Goal: Task Accomplishment & Management: Use online tool/utility

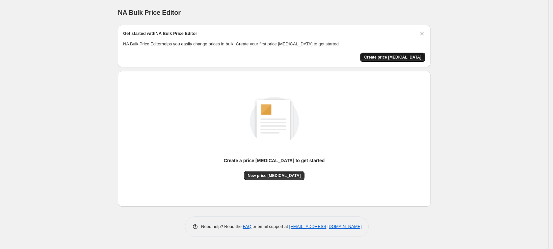
click at [408, 56] on span "Create price [MEDICAL_DATA]" at bounding box center [392, 57] width 57 height 5
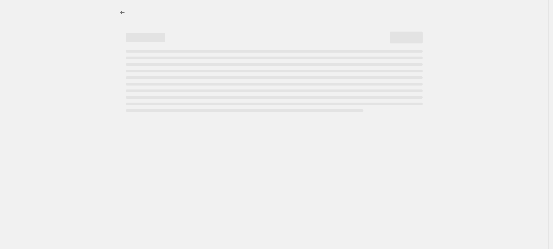
select select "percentage"
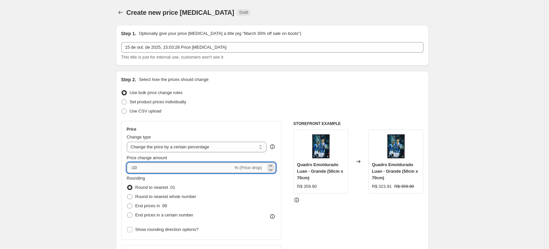
drag, startPoint x: 141, startPoint y: 169, endPoint x: 135, endPoint y: 169, distance: 6.6
click at [135, 169] on input "-10" at bounding box center [180, 168] width 106 height 11
type input "-50"
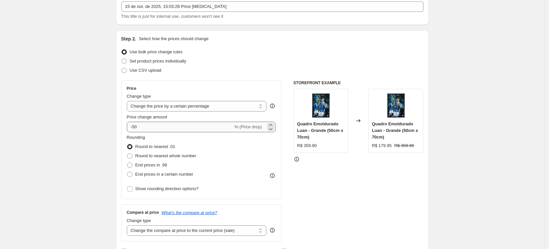
scroll to position [41, 0]
click at [146, 165] on span "End prices in .99" at bounding box center [151, 164] width 32 height 5
click at [127, 163] on input "End prices in .99" at bounding box center [127, 162] width 0 height 0
radio input "true"
click at [148, 172] on span "End prices in a certain number" at bounding box center [164, 174] width 58 height 5
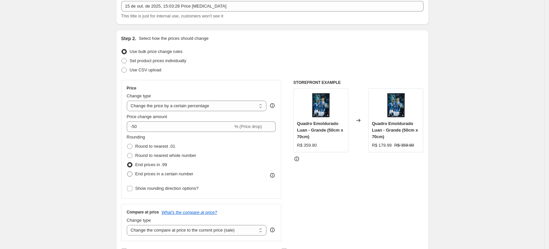
click at [127, 172] on input "End prices in a certain number" at bounding box center [127, 172] width 0 height 0
radio input "true"
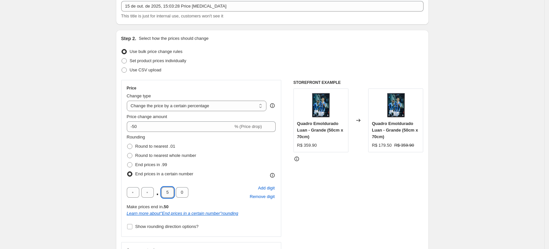
drag, startPoint x: 168, startPoint y: 191, endPoint x: 173, endPoint y: 191, distance: 5.3
click at [173, 191] on input "5" at bounding box center [167, 192] width 13 height 11
type input "9"
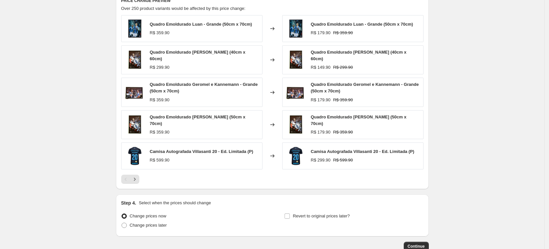
scroll to position [412, 0]
click at [422, 244] on span "Continue" at bounding box center [416, 246] width 17 height 5
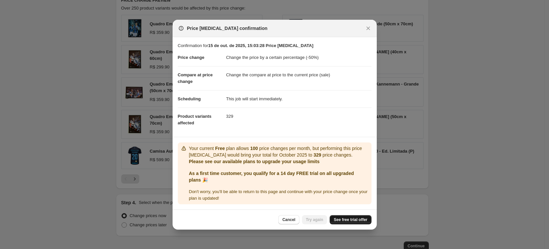
click at [353, 220] on span "See free trial offer" at bounding box center [351, 219] width 34 height 5
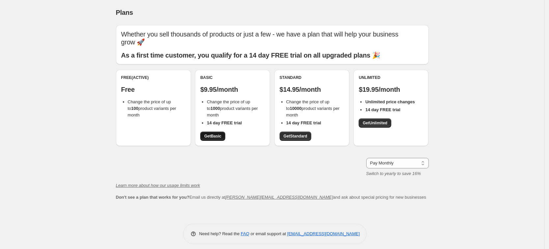
click at [216, 138] on span "Get Basic" at bounding box center [212, 136] width 17 height 5
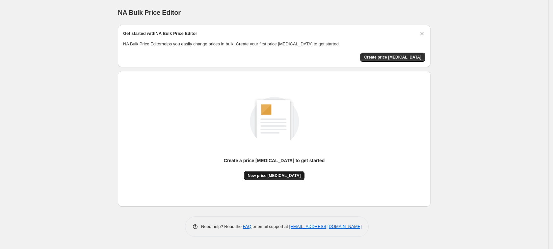
click at [285, 174] on span "New price [MEDICAL_DATA]" at bounding box center [274, 175] width 53 height 5
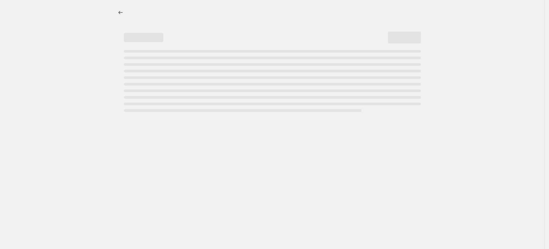
select select "percentage"
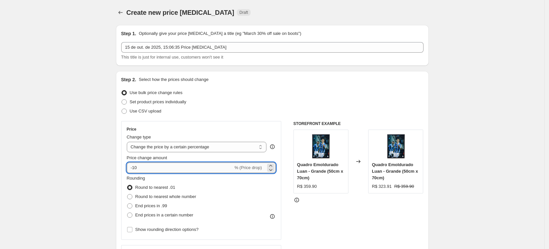
click at [141, 164] on input "-10" at bounding box center [180, 168] width 106 height 11
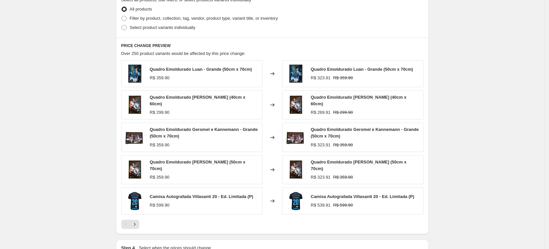
scroll to position [411, 0]
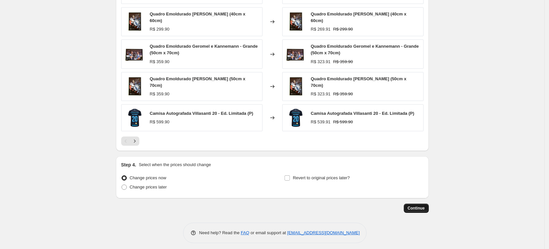
click at [415, 207] on button "Continue" at bounding box center [416, 208] width 25 height 9
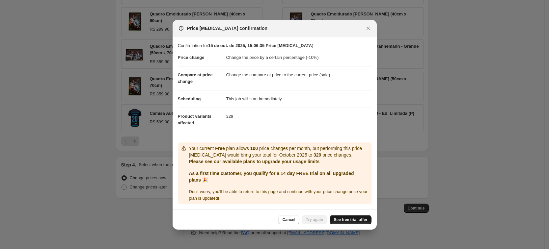
click at [352, 215] on link "See free trial offer" at bounding box center [350, 219] width 41 height 9
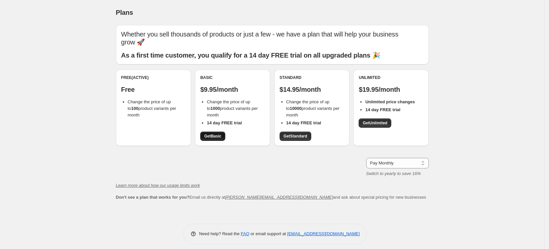
click at [217, 134] on span "Get Basic" at bounding box center [212, 136] width 17 height 5
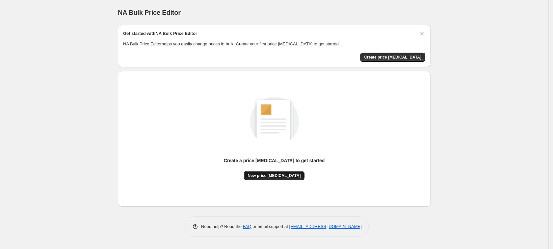
click at [272, 176] on span "New price [MEDICAL_DATA]" at bounding box center [274, 175] width 53 height 5
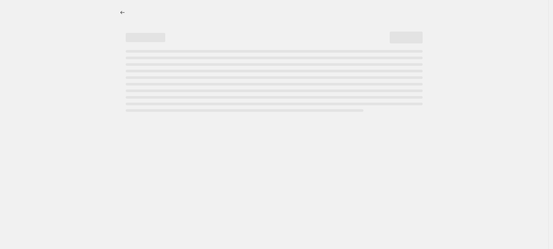
select select "percentage"
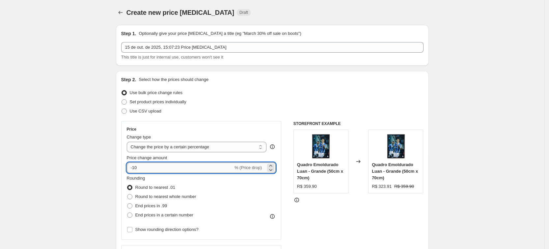
drag, startPoint x: 138, startPoint y: 164, endPoint x: 134, endPoint y: 167, distance: 4.6
click at [134, 167] on input "-10" at bounding box center [180, 168] width 106 height 11
type input "-50"
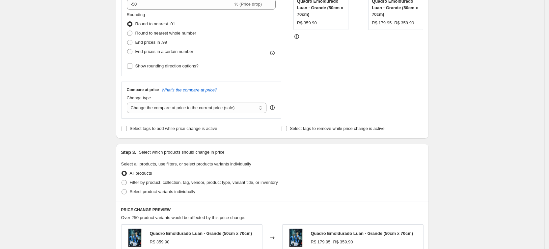
scroll to position [165, 0]
click at [160, 50] on span "End prices in a certain number" at bounding box center [164, 50] width 58 height 5
click at [127, 48] on input "End prices in a certain number" at bounding box center [127, 48] width 0 height 0
radio input "true"
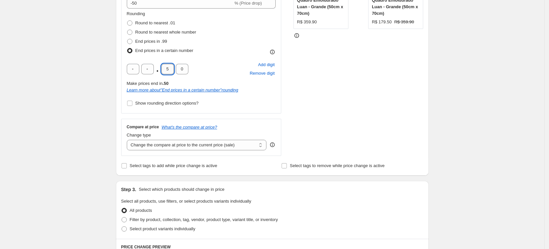
drag, startPoint x: 171, startPoint y: 67, endPoint x: 167, endPoint y: 69, distance: 4.6
click at [167, 69] on input "5" at bounding box center [167, 69] width 13 height 11
type input "9"
click at [99, 88] on div "Create new price [MEDICAL_DATA]. This page is ready Create new price [MEDICAL_D…" at bounding box center [272, 186] width 544 height 703
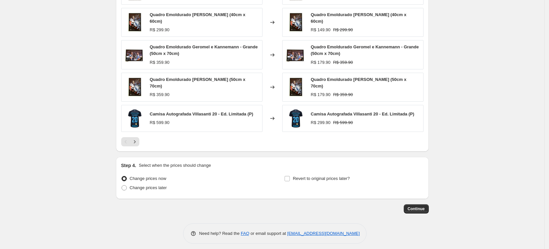
scroll to position [450, 0]
click at [417, 208] on button "Continue" at bounding box center [416, 208] width 25 height 9
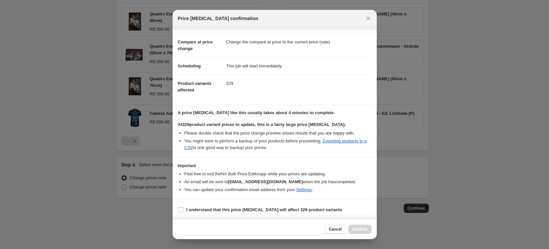
scroll to position [24, 0]
click at [258, 208] on b "I understand that this price [MEDICAL_DATA] will affect 329 product variants" at bounding box center [264, 209] width 156 height 5
click at [183, 208] on input "I understand that this price [MEDICAL_DATA] will affect 329 product variants" at bounding box center [180, 209] width 5 height 5
checkbox input "true"
click at [363, 232] on span "Confirm" at bounding box center [359, 229] width 15 height 5
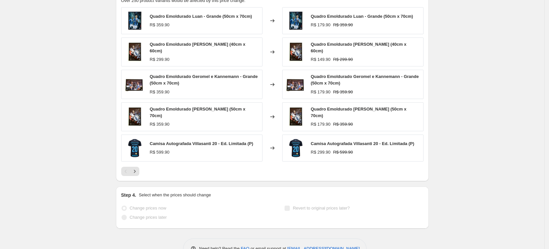
scroll to position [467, 0]
select select "percentage"
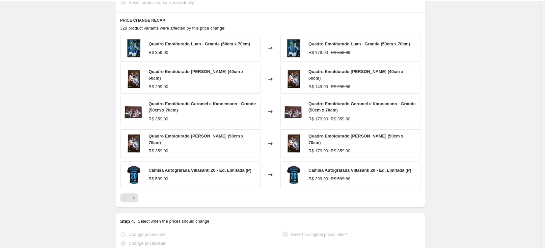
scroll to position [0, 0]
